Goal: Information Seeking & Learning: Check status

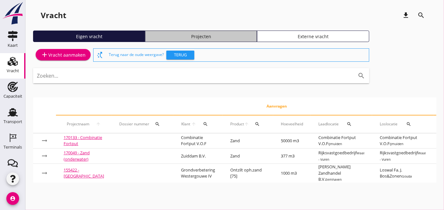
click at [191, 40] on link "Projecten" at bounding box center [201, 35] width 112 height 11
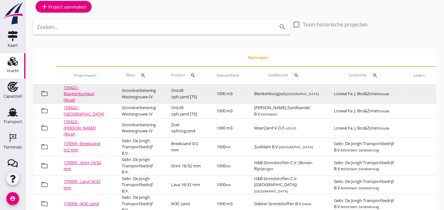
scroll to position [48, 0]
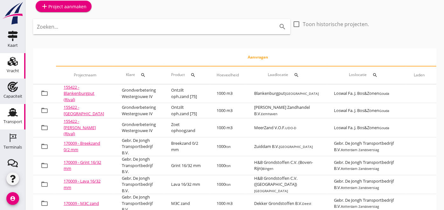
click at [14, 119] on div "Transport" at bounding box center [12, 121] width 19 height 4
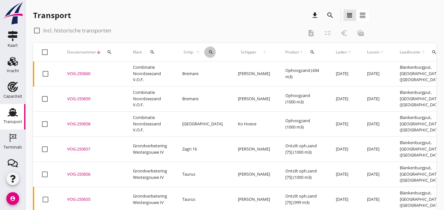
click at [208, 51] on icon "search" at bounding box center [210, 52] width 5 height 5
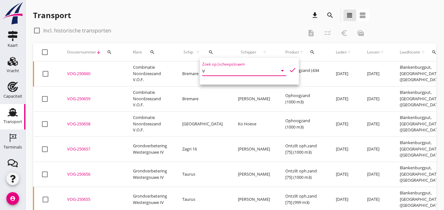
click at [210, 66] on input "v" at bounding box center [235, 70] width 66 height 10
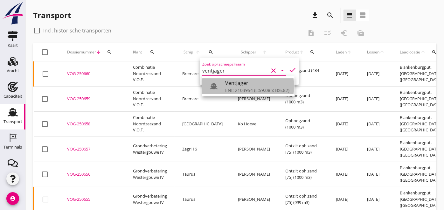
click at [214, 84] on use at bounding box center [214, 86] width 8 height 6
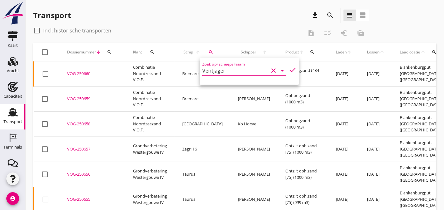
click at [288, 71] on icon "check" at bounding box center [292, 70] width 8 height 8
type input "Ventjager"
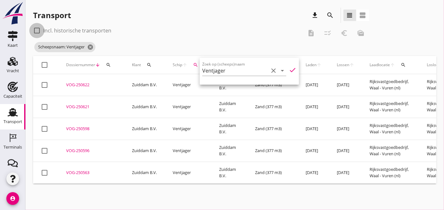
click at [34, 31] on div at bounding box center [36, 30] width 11 height 11
checkbox input "true"
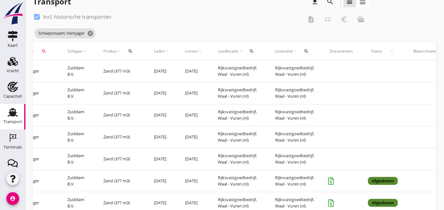
scroll to position [0, 201]
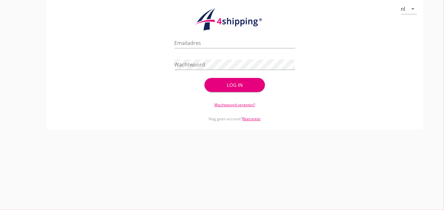
type input "[PERSON_NAME][EMAIL_ADDRESS][PERSON_NAME][DOMAIN_NAME]"
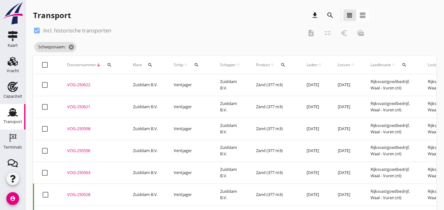
click at [77, 132] on td "VOG-250598 upload_file Drop hier uw bestand om het aan het dossier toe te voegen" at bounding box center [92, 129] width 66 height 22
click at [78, 149] on div "VOG-250596" at bounding box center [92, 150] width 51 height 6
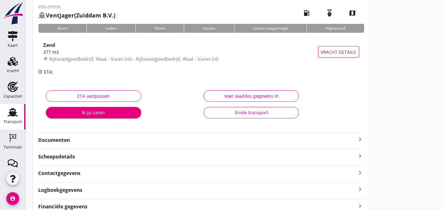
scroll to position [60, 0]
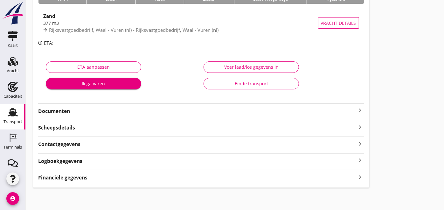
click at [173, 110] on strong "Documenten" at bounding box center [197, 110] width 318 height 7
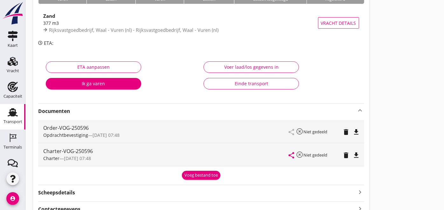
scroll to position [125, 0]
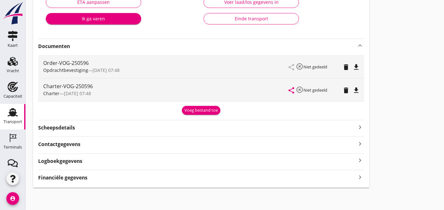
click at [85, 180] on div "VOG-250596 Ventjager (Zuiddam B.V.) local_gas_station emergency_share map Varen…" at bounding box center [201, 45] width 336 height 284
click at [83, 175] on strong "Financiële gegevens" at bounding box center [62, 177] width 49 height 7
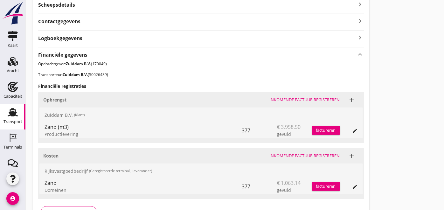
scroll to position [247, 0]
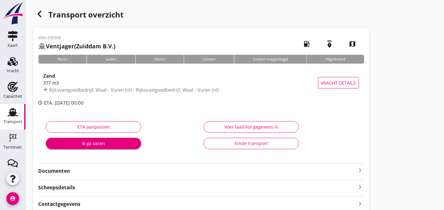
click at [122, 177] on div "VOG-250598 Ventjager (Zuiddam B.V.) local_gas_station emergency_share map Varen…" at bounding box center [201, 137] width 336 height 219
click at [104, 174] on strong "Documenten" at bounding box center [197, 170] width 318 height 7
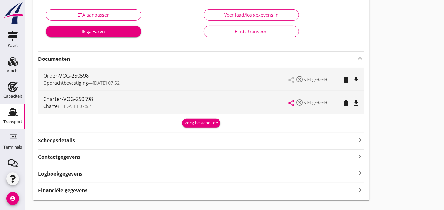
scroll to position [112, 0]
click at [80, 189] on strong "Financiële gegevens" at bounding box center [62, 189] width 49 height 7
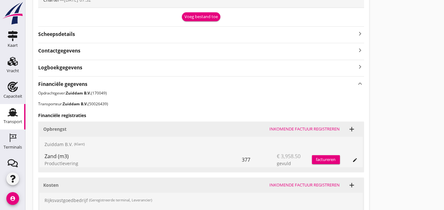
scroll to position [219, 0]
